Goal: Information Seeking & Learning: Find specific fact

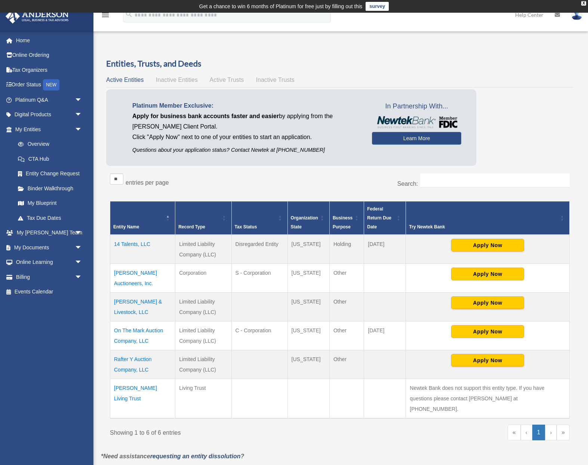
click at [145, 330] on td "On The Mark Auction Company, LLC" at bounding box center [142, 335] width 65 height 29
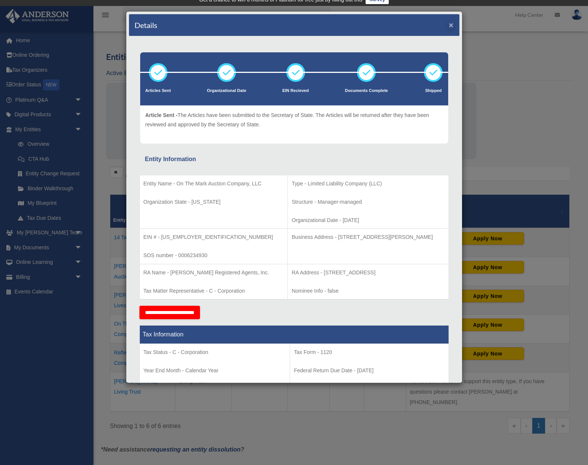
click at [451, 25] on button "×" at bounding box center [451, 25] width 5 height 8
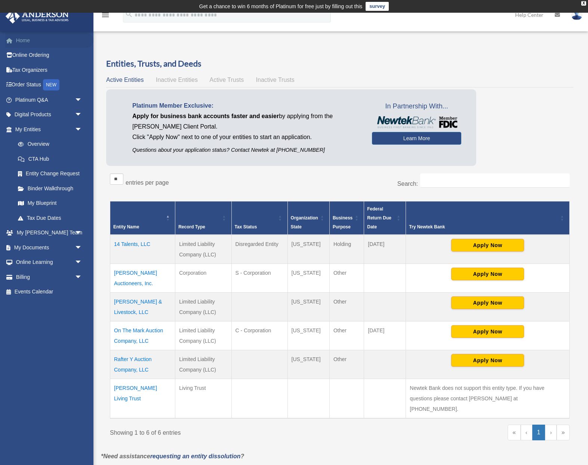
click at [21, 38] on link "Home" at bounding box center [49, 40] width 88 height 15
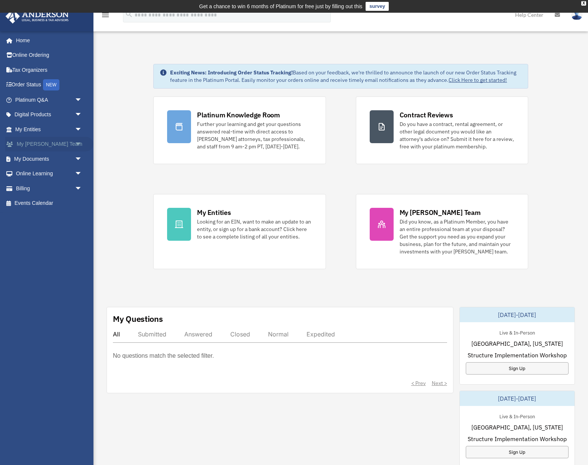
click at [78, 144] on span "arrow_drop_down" at bounding box center [82, 144] width 15 height 15
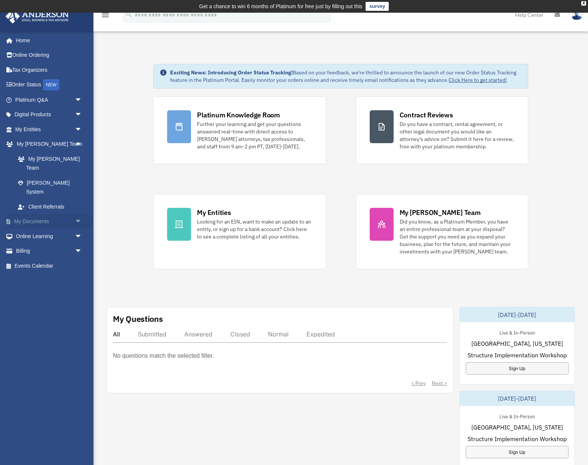
click at [79, 214] on span "arrow_drop_down" at bounding box center [82, 221] width 15 height 15
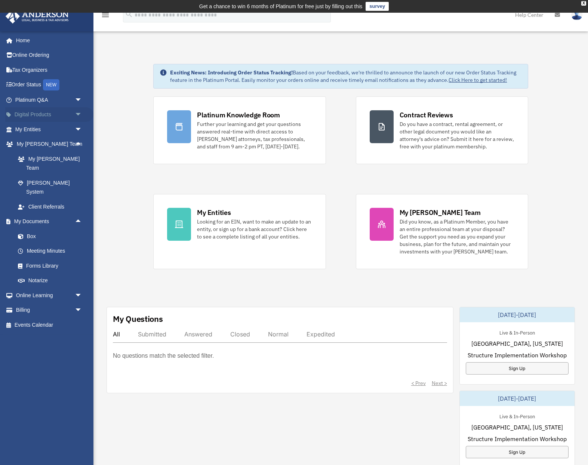
click at [80, 113] on span "arrow_drop_down" at bounding box center [82, 114] width 15 height 15
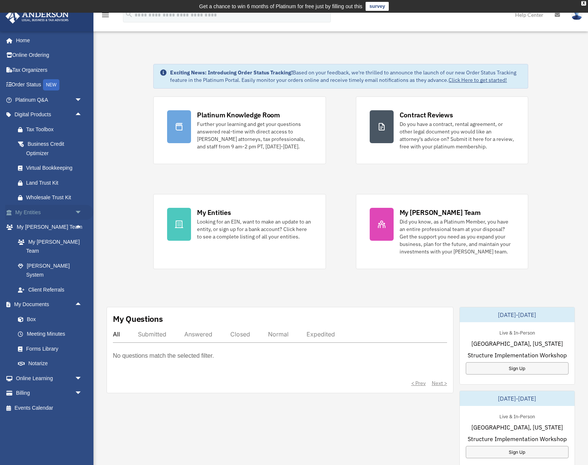
click at [78, 211] on span "arrow_drop_down" at bounding box center [82, 212] width 15 height 15
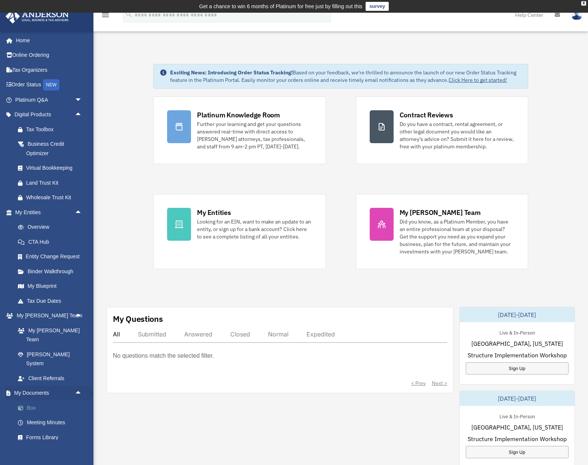
click at [32, 401] on link "Box" at bounding box center [51, 408] width 83 height 15
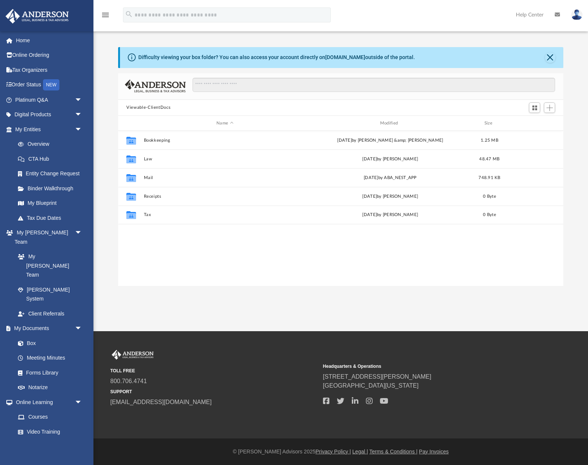
scroll to position [13, 0]
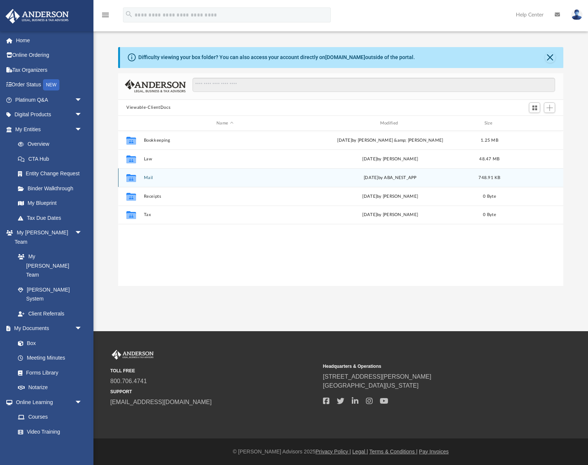
click at [138, 178] on div "Collaborated Folder" at bounding box center [131, 178] width 19 height 12
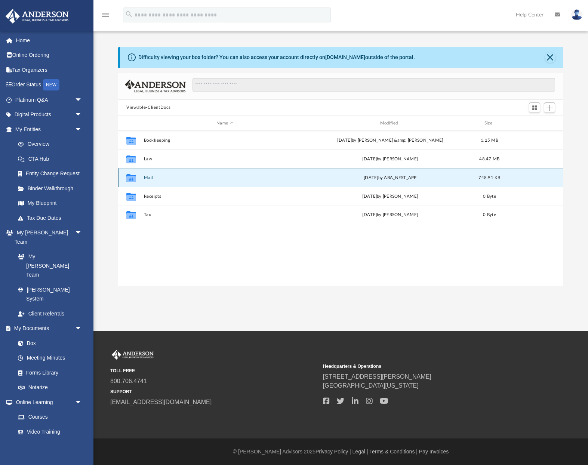
click at [146, 177] on button "Mail" at bounding box center [225, 177] width 162 height 5
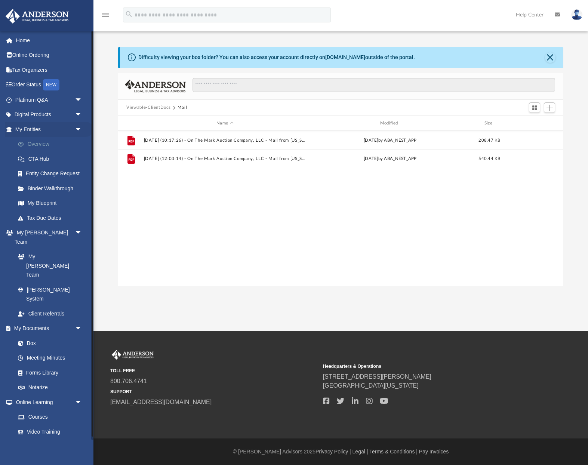
click at [43, 140] on link "Overview" at bounding box center [51, 144] width 83 height 15
click at [38, 143] on link "Overview" at bounding box center [51, 144] width 83 height 15
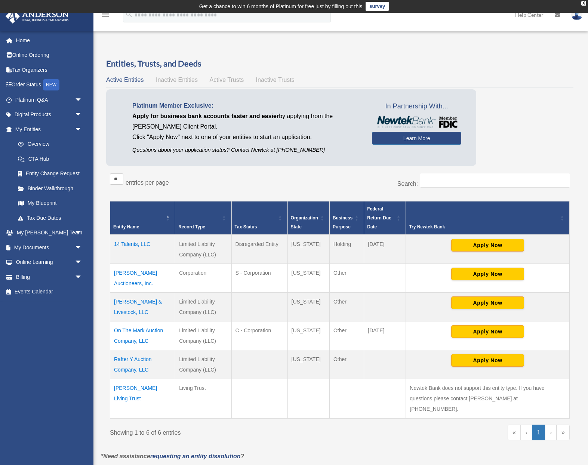
click at [135, 331] on td "On The Mark Auction Company, LLC" at bounding box center [142, 335] width 65 height 29
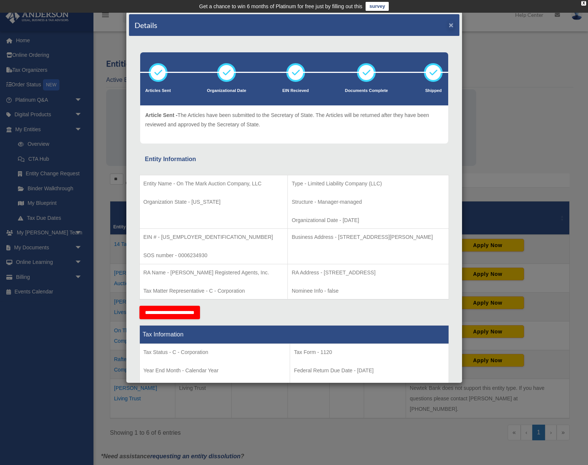
click at [453, 26] on button "×" at bounding box center [451, 25] width 5 height 8
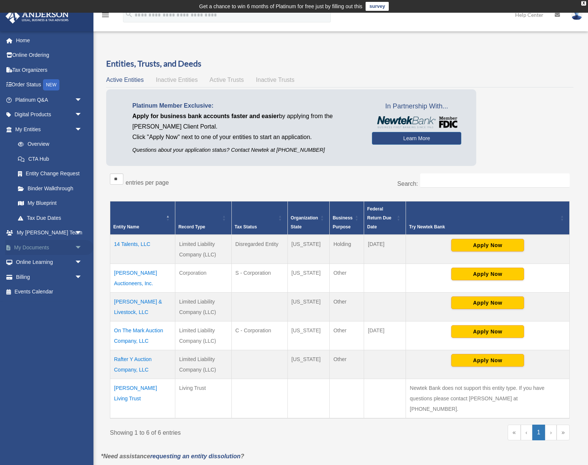
click at [76, 243] on span "arrow_drop_down" at bounding box center [82, 247] width 15 height 15
click at [32, 259] on link "Box" at bounding box center [51, 262] width 83 height 15
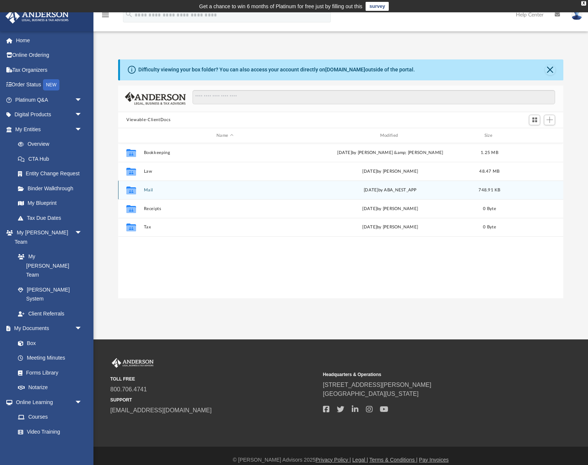
scroll to position [170, 445]
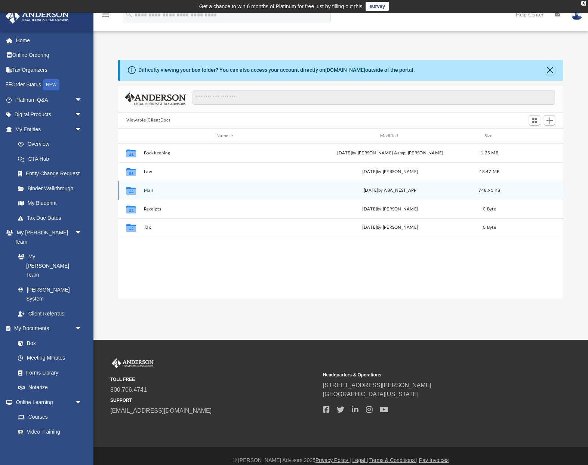
click at [144, 190] on button "Mail" at bounding box center [225, 190] width 162 height 5
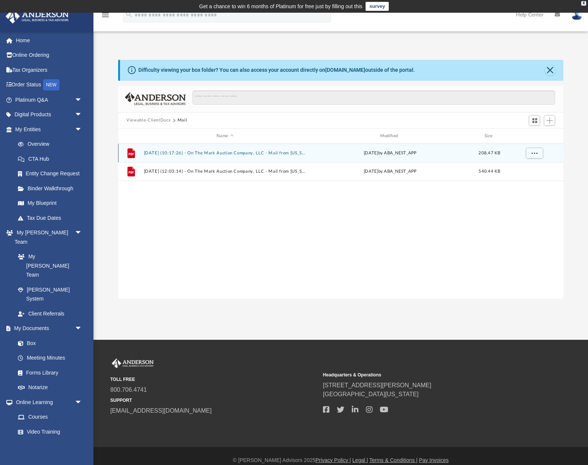
click at [155, 154] on button "[DATE] (10:17:26) - On The Mark Auction Company, LLC - Mail from [US_STATE] Tru…" at bounding box center [225, 153] width 162 height 5
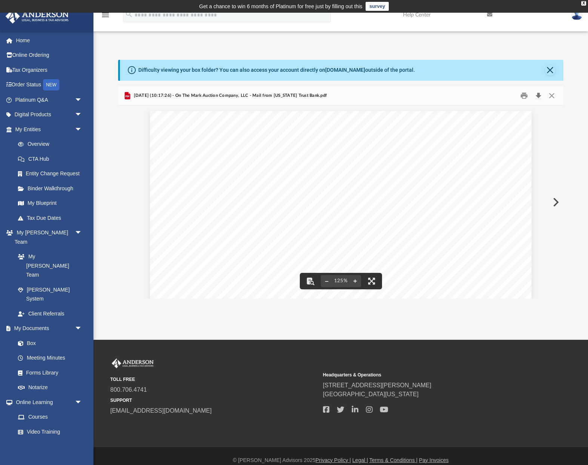
scroll to position [0, 0]
click at [552, 70] on button "Close" at bounding box center [550, 70] width 10 height 10
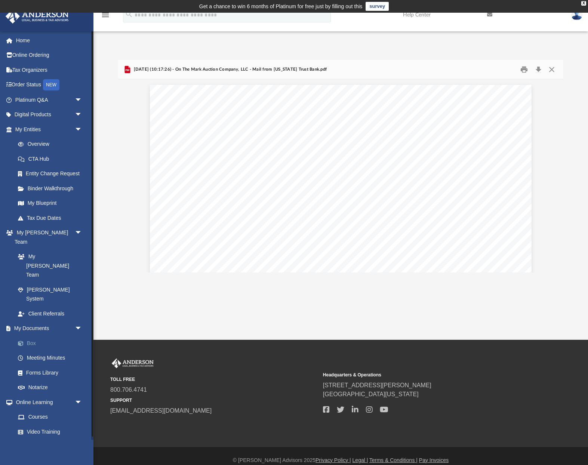
click at [36, 336] on link "Box" at bounding box center [51, 343] width 83 height 15
click at [33, 336] on link "Box" at bounding box center [51, 343] width 83 height 15
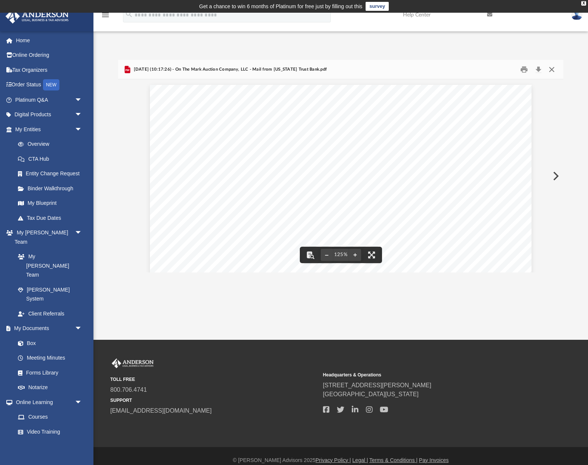
click at [555, 68] on button "Close" at bounding box center [551, 70] width 13 height 12
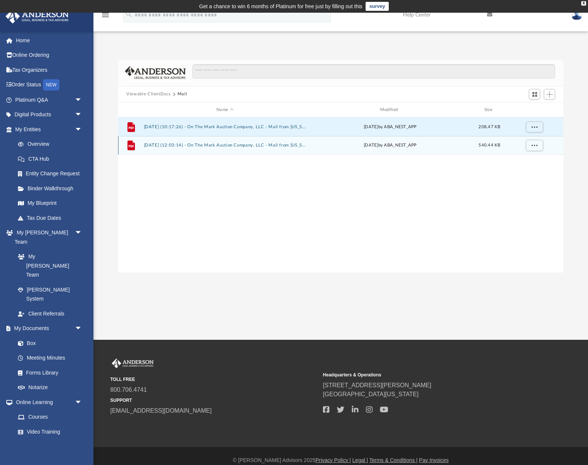
click at [220, 148] on div "File 2025.08.11 (12:03:14) - On The Mark Auction Company, LLC - Mail from Washi…" at bounding box center [340, 145] width 445 height 19
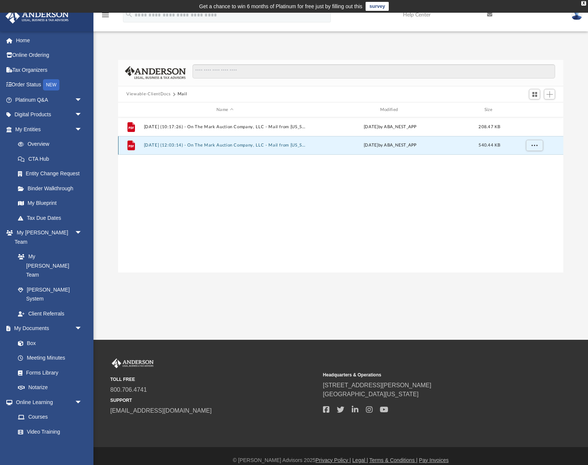
click at [172, 147] on button "2025.08.11 (12:03:14) - On The Mark Auction Company, LLC - Mail from Washington…" at bounding box center [225, 145] width 162 height 5
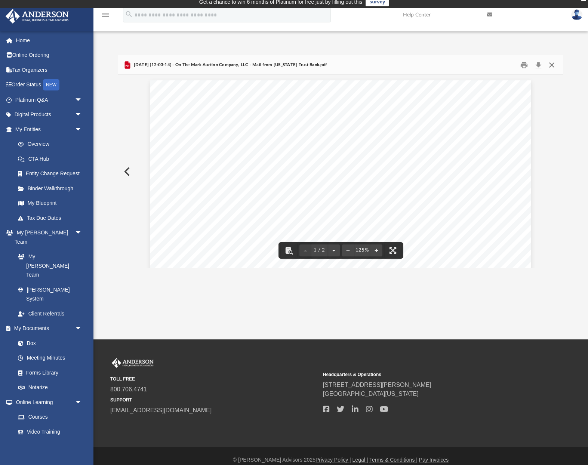
click at [554, 63] on button "Close" at bounding box center [551, 65] width 13 height 12
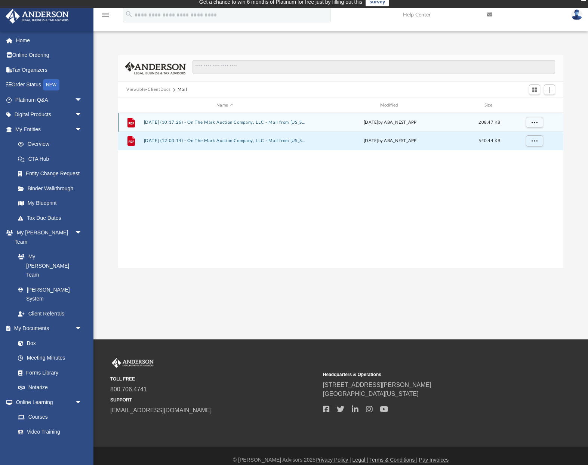
click at [240, 121] on button "2025.07.28 (10:17:26) - On The Mark Auction Company, LLC - Mail from Washington…" at bounding box center [225, 122] width 162 height 5
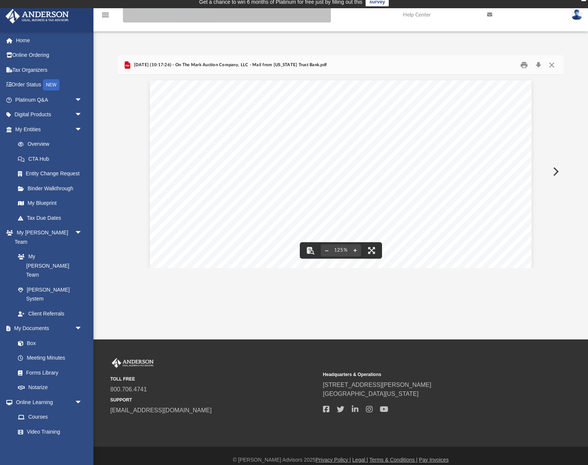
drag, startPoint x: 325, startPoint y: 10, endPoint x: 444, endPoint y: 38, distance: 121.5
click at [444, 38] on div "menu search Site Menu add chuckjr@yarbro.com My Profile Reset Password Logout H…" at bounding box center [294, 173] width 588 height 331
click at [551, 66] on button "Close" at bounding box center [551, 65] width 13 height 12
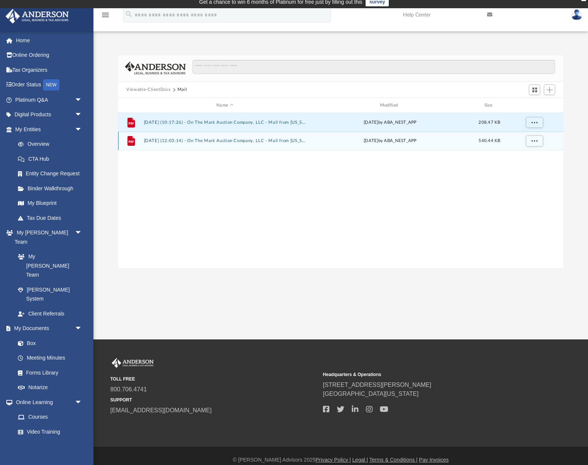
click at [214, 142] on button "2025.08.11 (12:03:14) - On The Mark Auction Company, LLC - Mail from Washington…" at bounding box center [225, 141] width 162 height 5
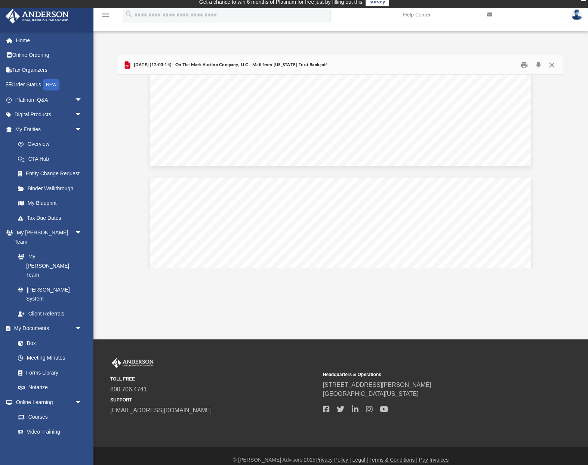
scroll to position [191, 0]
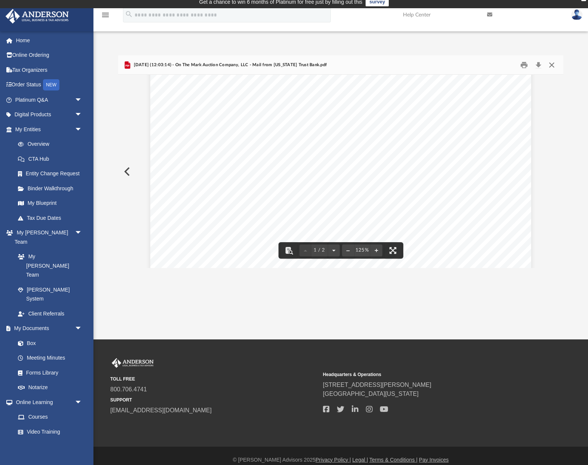
click at [549, 65] on button "Close" at bounding box center [551, 65] width 13 height 12
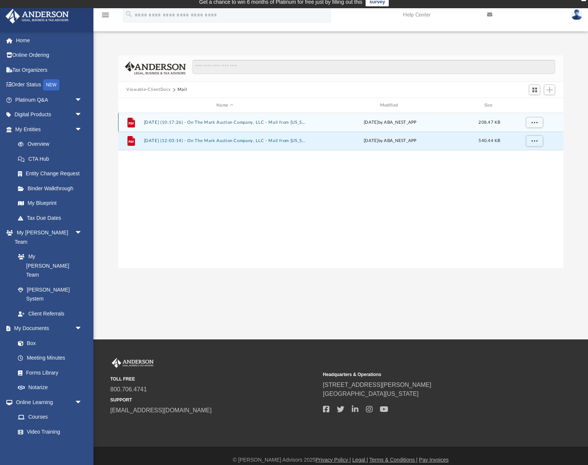
click at [239, 125] on button "2025.07.28 (10:17:26) - On The Mark Auction Company, LLC - Mail from Washington…" at bounding box center [225, 122] width 162 height 5
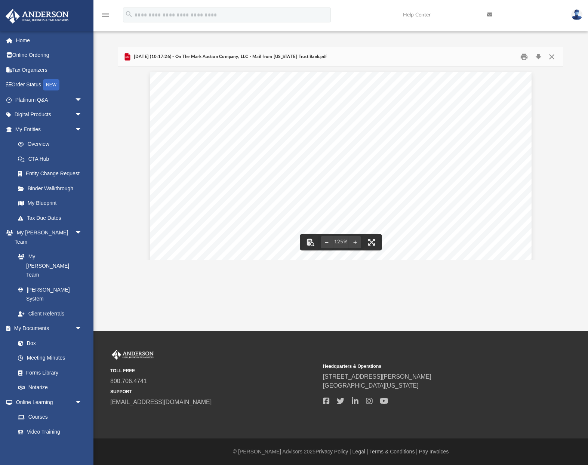
scroll to position [0, 0]
click at [551, 56] on button "Close" at bounding box center [551, 57] width 13 height 12
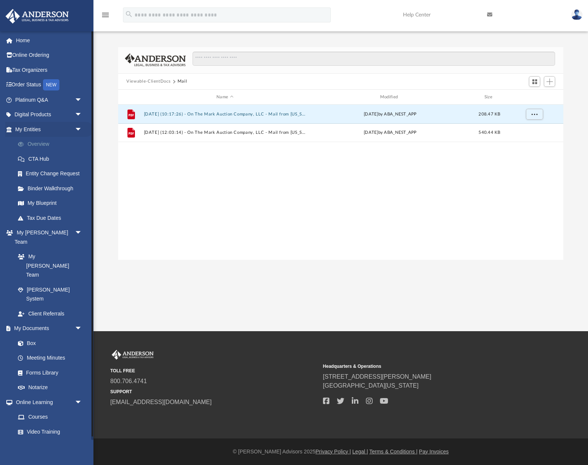
click at [39, 145] on link "Overview" at bounding box center [51, 144] width 83 height 15
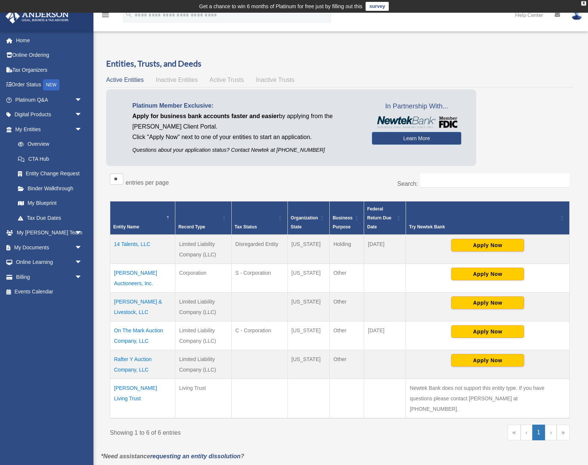
click at [138, 329] on td "On The Mark Auction Company, LLC" at bounding box center [142, 335] width 65 height 29
